Goal: Task Accomplishment & Management: Manage account settings

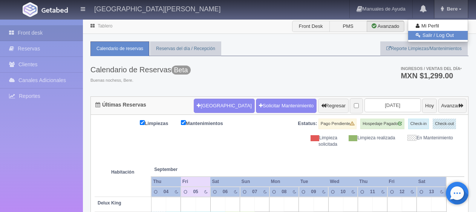
click at [443, 33] on link "Salir / Log Out" at bounding box center [438, 35] width 60 height 9
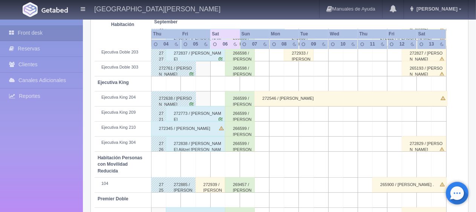
scroll to position [339, 0]
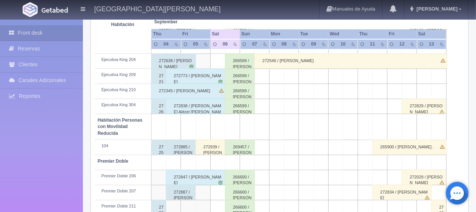
click at [202, 92] on div "272345 / [PERSON_NAME]" at bounding box center [188, 91] width 75 height 15
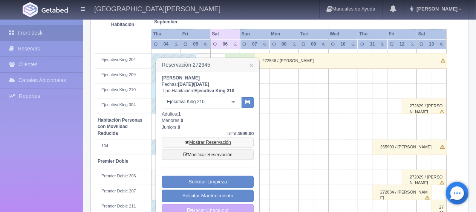
click at [199, 142] on link "Mostrar Reservación" at bounding box center [208, 142] width 92 height 11
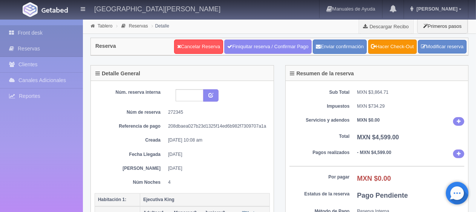
click at [37, 29] on link "Front desk" at bounding box center [41, 32] width 83 height 15
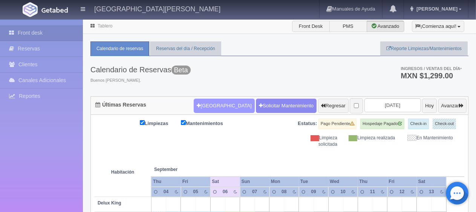
click at [195, 103] on button "Nueva Reserva" at bounding box center [224, 106] width 61 height 14
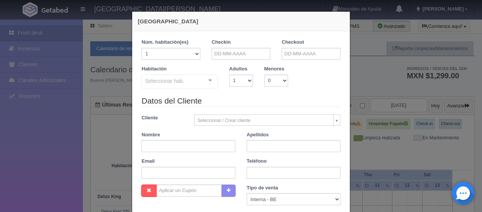
checkbox input "false"
click at [232, 48] on input "text" at bounding box center [241, 54] width 59 height 12
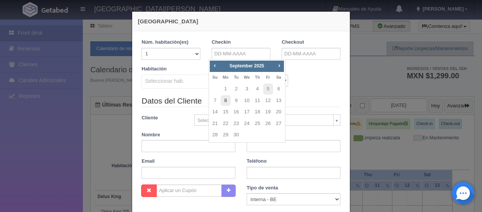
click at [224, 101] on link "8" at bounding box center [226, 100] width 10 height 11
type input "08-09-2025"
checkbox input "false"
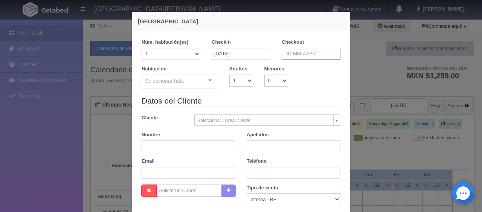
click at [282, 56] on input "text" at bounding box center [311, 54] width 59 height 12
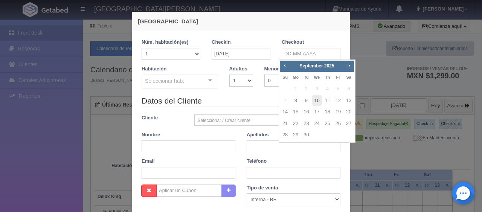
click at [320, 102] on link "10" at bounding box center [317, 100] width 10 height 11
type input "10-09-2025"
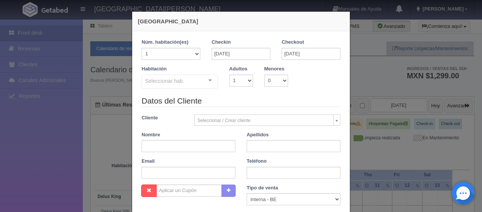
click at [200, 81] on div "Seleccionar hab. SUITE SUITE - Sin asignar Habitación Personas con Movilidad Re…" at bounding box center [180, 82] width 76 height 15
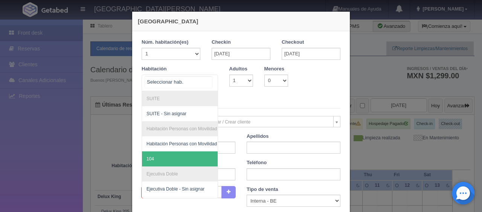
click at [171, 159] on span "104" at bounding box center [205, 158] width 127 height 15
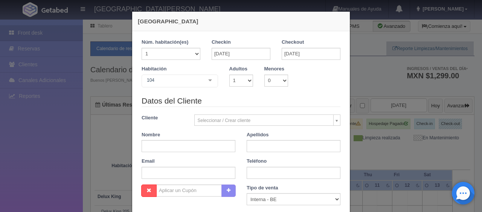
checkbox input "false"
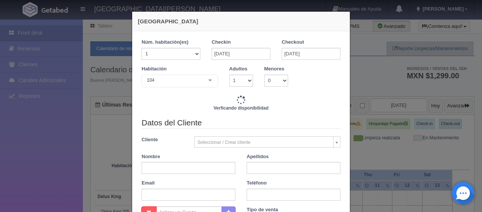
type input "2598.00"
checkbox input "false"
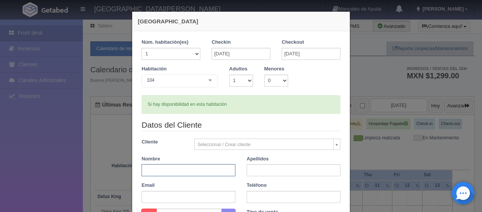
click at [172, 169] on input "text" at bounding box center [189, 170] width 94 height 12
type input "Jonathan"
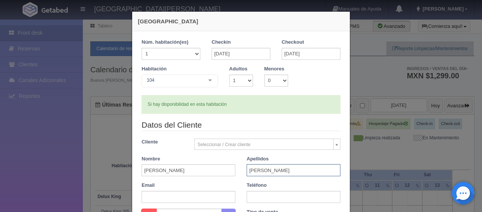
type input "Tenney"
click at [261, 194] on input "text" at bounding box center [294, 197] width 94 height 12
paste input "1 7138055864"
type input "1 7138055864"
click at [237, 183] on div "Email" at bounding box center [188, 192] width 105 height 21
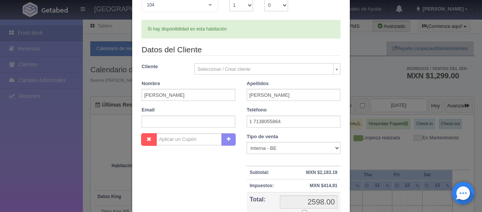
scroll to position [113, 0]
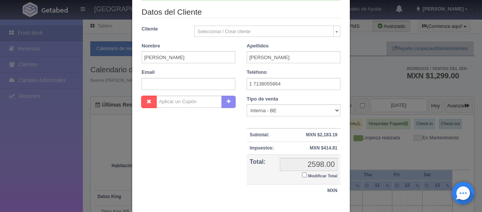
click at [302, 176] on input "Modificar Total" at bounding box center [304, 174] width 5 height 5
checkbox input "true"
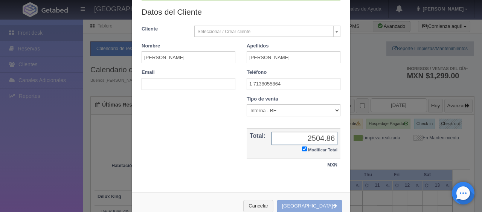
type input "2504.86"
click at [305, 204] on button "[GEOGRAPHIC_DATA]" at bounding box center [310, 206] width 66 height 12
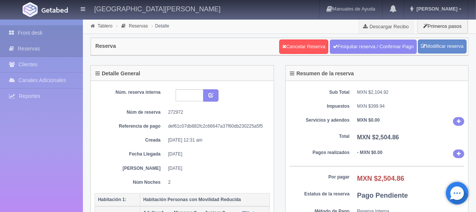
click at [46, 32] on link "Front desk" at bounding box center [41, 32] width 83 height 15
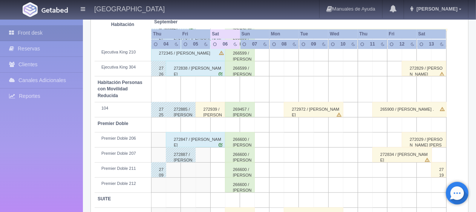
scroll to position [401, 0]
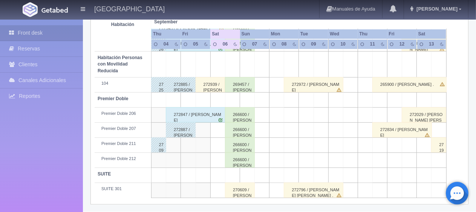
click at [211, 84] on div "272939 / [PERSON_NAME]" at bounding box center [210, 84] width 30 height 15
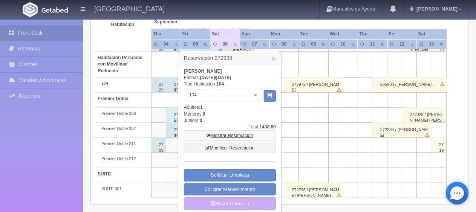
click at [231, 134] on link "Mostrar Reservación" at bounding box center [230, 135] width 92 height 11
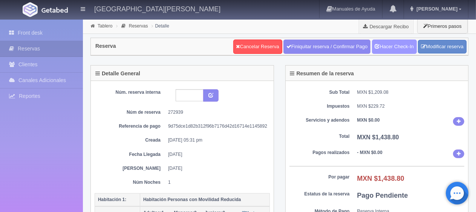
click at [401, 46] on link "Hacer Check-In" at bounding box center [394, 47] width 45 height 14
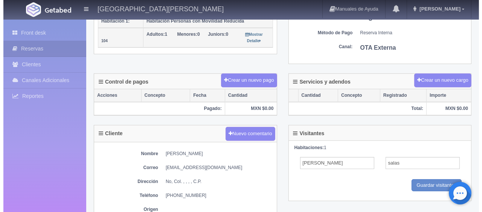
scroll to position [141, 0]
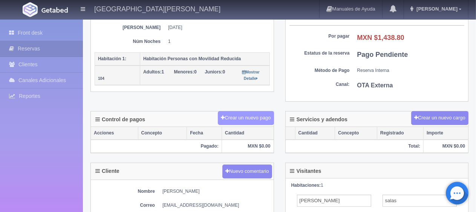
click at [258, 112] on button "Crear un nuevo pago" at bounding box center [246, 118] width 56 height 14
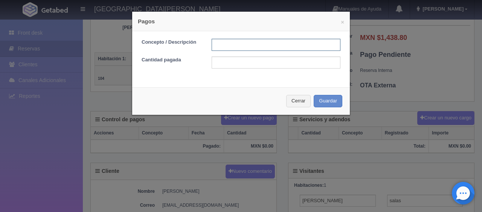
click at [267, 47] on input "text" at bounding box center [276, 45] width 129 height 12
type input "Total Efectivo"
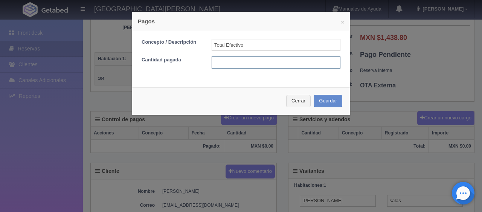
click at [270, 65] on input "text" at bounding box center [276, 62] width 129 height 12
type input "1438.80"
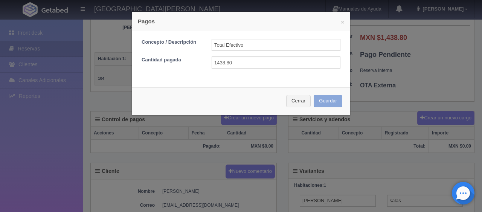
click at [328, 103] on button "Guardar" at bounding box center [328, 101] width 29 height 12
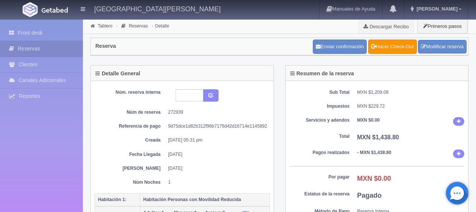
scroll to position [141, 0]
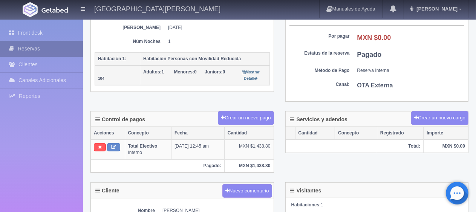
click at [14, 41] on link "Reservas" at bounding box center [41, 48] width 83 height 15
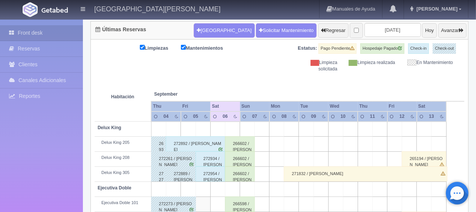
scroll to position [75, 0]
click at [261, 81] on th at bounding box center [277, 86] width 44 height 29
click at [364, 32] on input "[DATE]" at bounding box center [392, 30] width 56 height 14
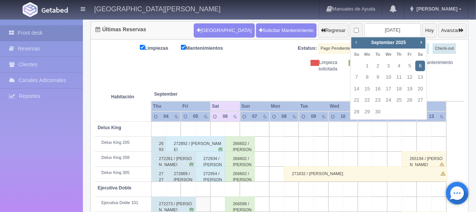
click at [354, 43] on span "Prev" at bounding box center [356, 42] width 6 height 6
click at [401, 113] on link "28" at bounding box center [399, 112] width 10 height 11
type input "2025-08-28"
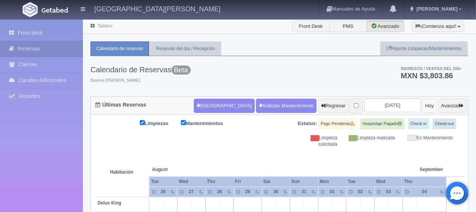
click at [422, 107] on button "Hoy" at bounding box center [429, 106] width 15 height 14
